Goal: Check status: Check status

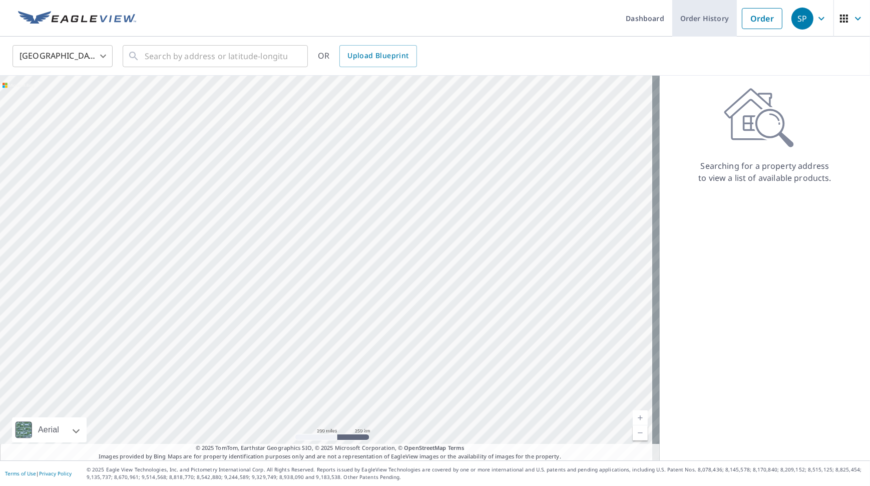
click at [704, 23] on link "Order History" at bounding box center [704, 18] width 65 height 37
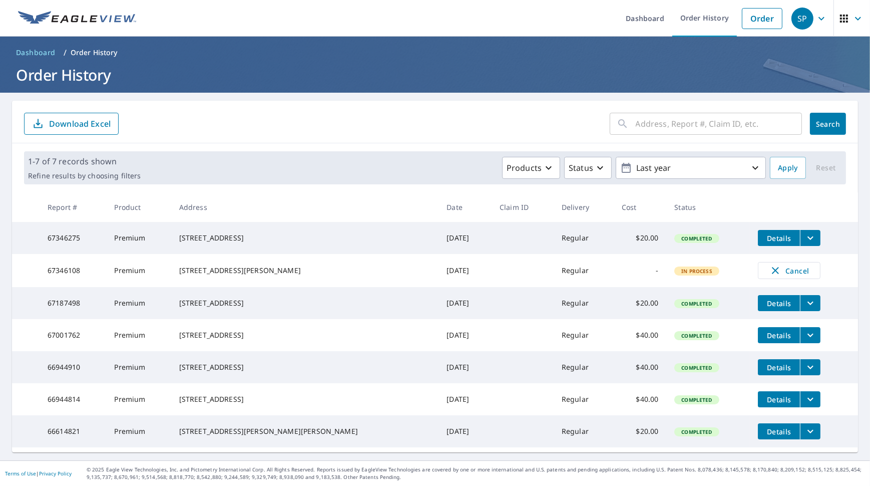
click at [299, 404] on div "[STREET_ADDRESS]" at bounding box center [305, 399] width 252 height 10
click at [492, 415] on td at bounding box center [523, 399] width 62 height 32
click at [492, 431] on td at bounding box center [523, 431] width 62 height 32
click at [492, 401] on td at bounding box center [523, 399] width 62 height 32
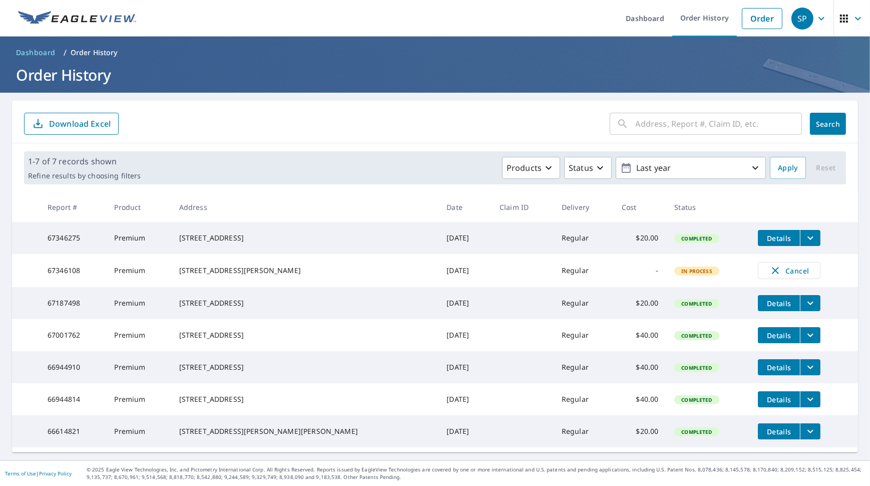
click at [492, 398] on td at bounding box center [523, 399] width 62 height 32
click at [492, 396] on td at bounding box center [523, 399] width 62 height 32
click at [764, 394] on span "Details" at bounding box center [779, 399] width 30 height 10
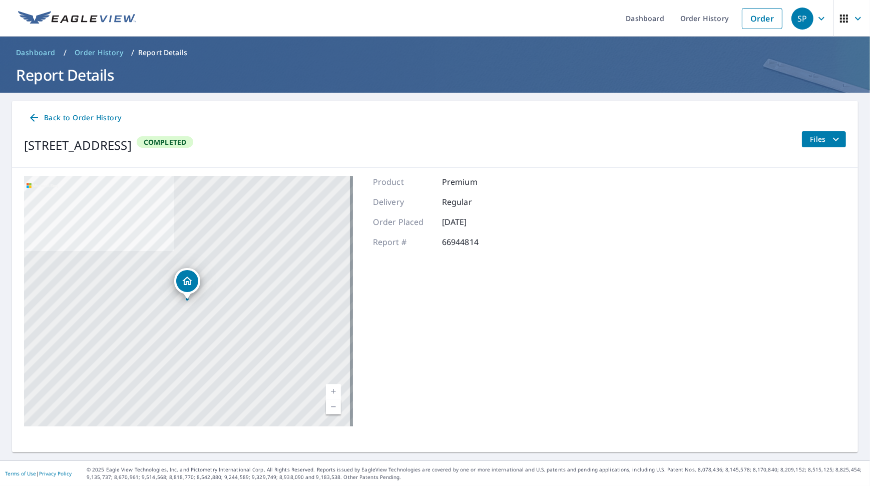
click at [830, 140] on icon "filesDropdownBtn-66944814" at bounding box center [836, 139] width 12 height 12
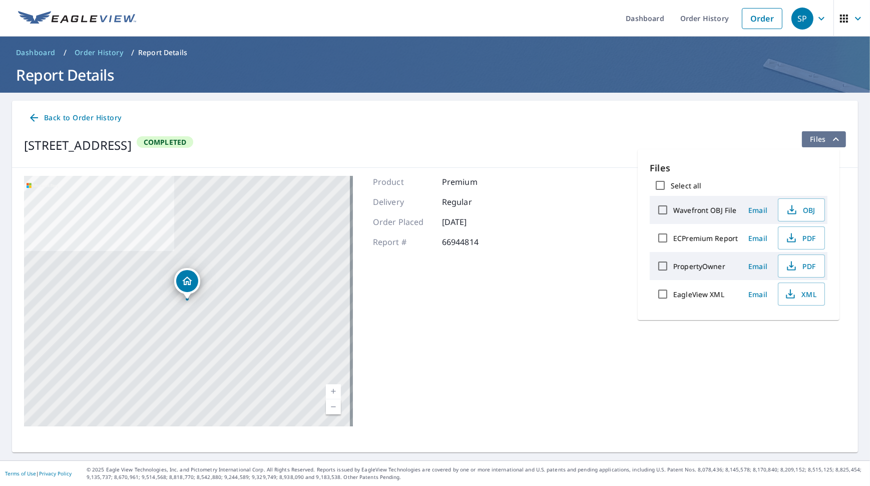
click at [830, 140] on icon "filesDropdownBtn-66944814" at bounding box center [836, 139] width 12 height 12
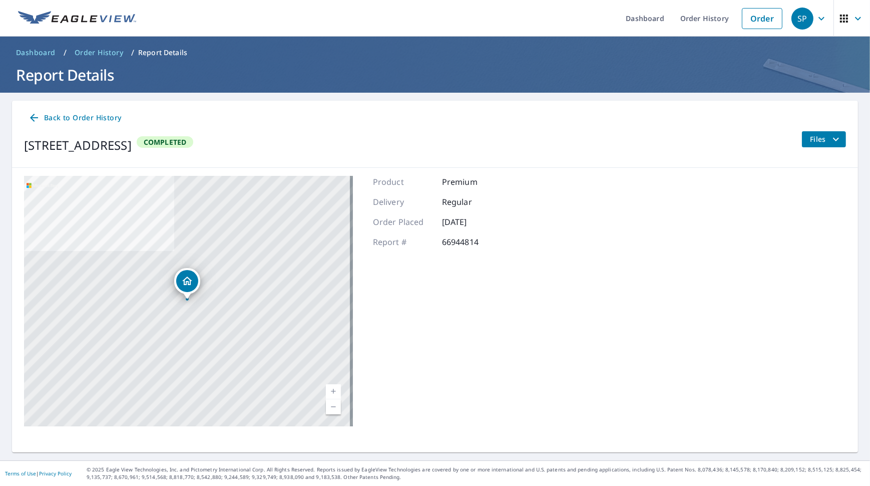
click at [489, 146] on div "[STREET_ADDRESS] Completed Files" at bounding box center [435, 145] width 822 height 28
click at [91, 115] on span "Back to Order History" at bounding box center [74, 118] width 93 height 13
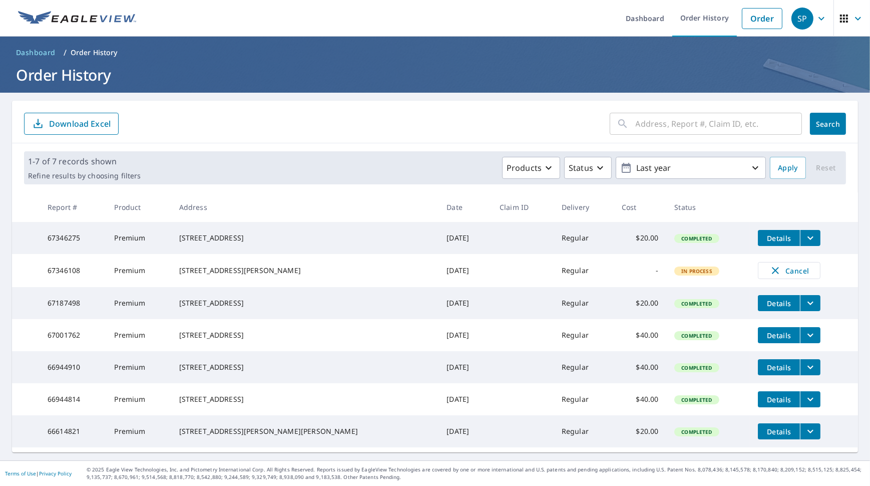
scroll to position [22, 0]
click at [439, 401] on td "[DATE]" at bounding box center [465, 399] width 53 height 32
click at [439, 356] on td "[DATE]" at bounding box center [465, 367] width 53 height 32
click at [171, 295] on td "Premium" at bounding box center [138, 303] width 65 height 32
drag, startPoint x: 100, startPoint y: 293, endPoint x: 59, endPoint y: 288, distance: 41.9
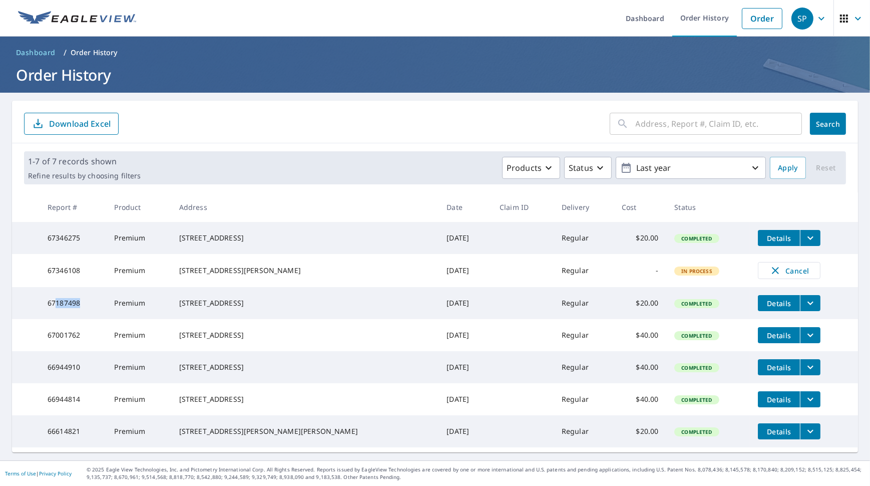
click at [59, 288] on td "67187498" at bounding box center [73, 303] width 67 height 32
click at [243, 233] on div "[STREET_ADDRESS]" at bounding box center [305, 238] width 252 height 10
click at [149, 222] on td "Premium" at bounding box center [138, 238] width 65 height 32
